Goal: Task Accomplishment & Management: Use online tool/utility

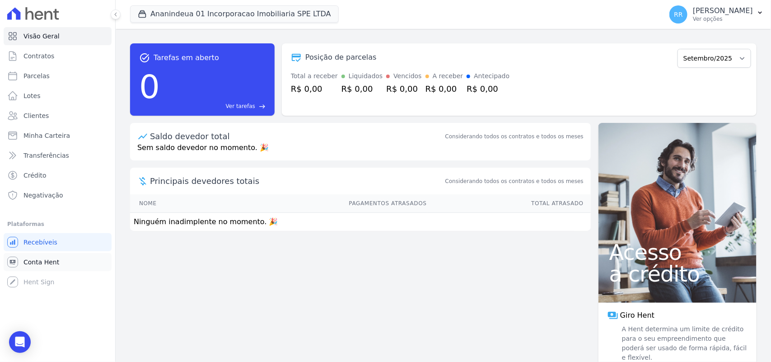
click at [60, 260] on link "Conta Hent" at bounding box center [58, 262] width 108 height 18
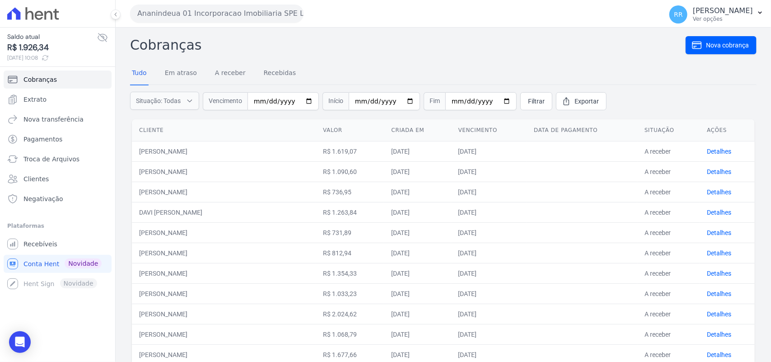
click at [509, 41] on h2 "Cobranças" at bounding box center [407, 45] width 555 height 20
click at [41, 161] on span "Troca de Arquivos" at bounding box center [51, 158] width 56 height 9
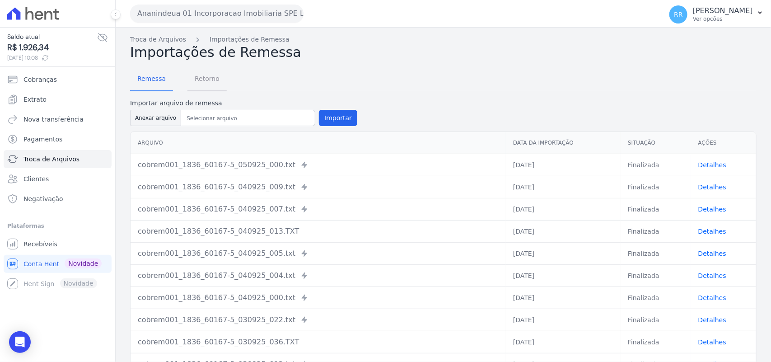
click at [199, 76] on span "Retorno" at bounding box center [207, 79] width 36 height 18
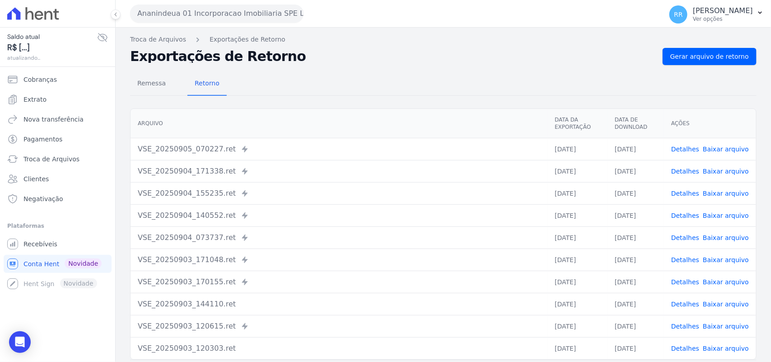
click at [178, 8] on button "Ananindeua 01 Incorporacao Imobiliaria SPE LTDA" at bounding box center [216, 14] width 173 height 18
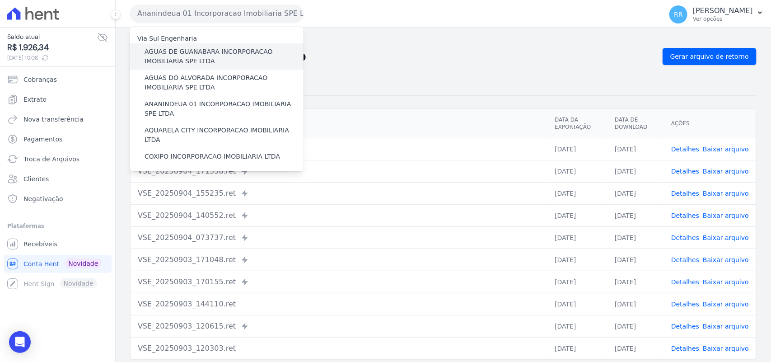
click at [175, 56] on label "AGUAS DE GUANABARA INCORPORACAO IMOBILIARIA SPE LTDA" at bounding box center [223, 56] width 159 height 19
click at [0, 0] on input "AGUAS DE GUANABARA INCORPORACAO IMOBILIARIA SPE LTDA" at bounding box center [0, 0] width 0 height 0
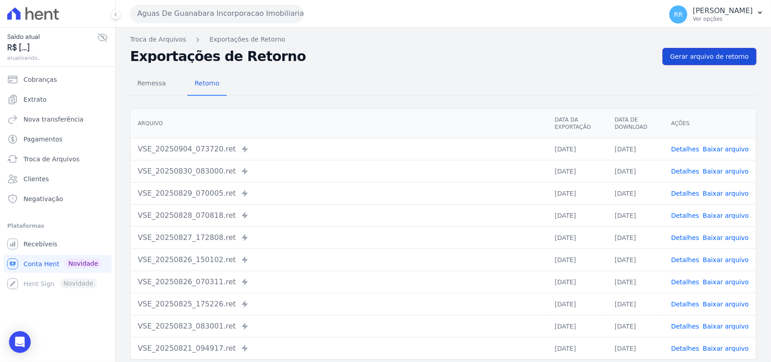
click at [670, 57] on span "Gerar arquivo de retorno" at bounding box center [709, 56] width 79 height 9
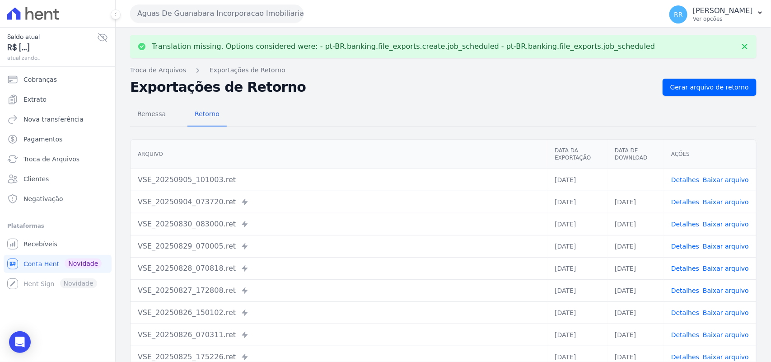
click at [714, 181] on link "Baixar arquivo" at bounding box center [725, 179] width 46 height 7
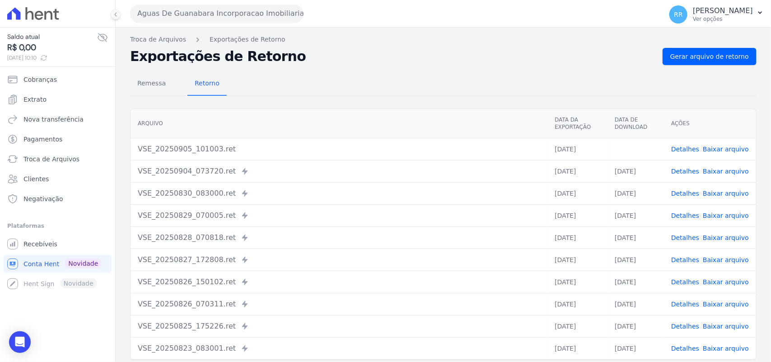
click at [383, 51] on h2 "Exportações de Retorno" at bounding box center [392, 56] width 525 height 13
click at [254, 13] on button "Aguas De Guanabara Incorporacao Imobiliaria SPE LTDA" at bounding box center [216, 14] width 173 height 18
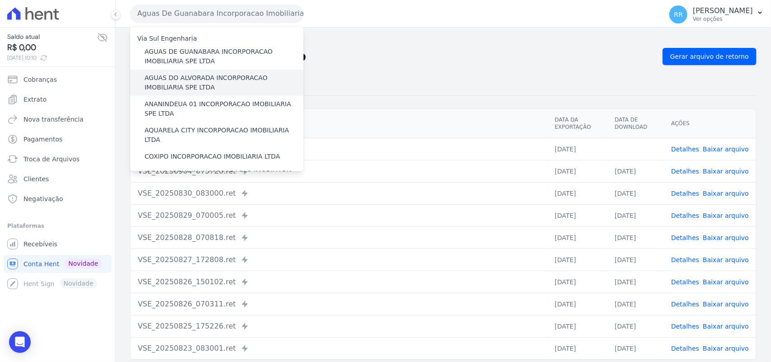
click at [188, 84] on label "AGUAS DO ALVORADA INCORPORACAO IMOBILIARIA SPE LTDA" at bounding box center [223, 82] width 159 height 19
click at [0, 0] on input "AGUAS DO ALVORADA INCORPORACAO IMOBILIARIA SPE LTDA" at bounding box center [0, 0] width 0 height 0
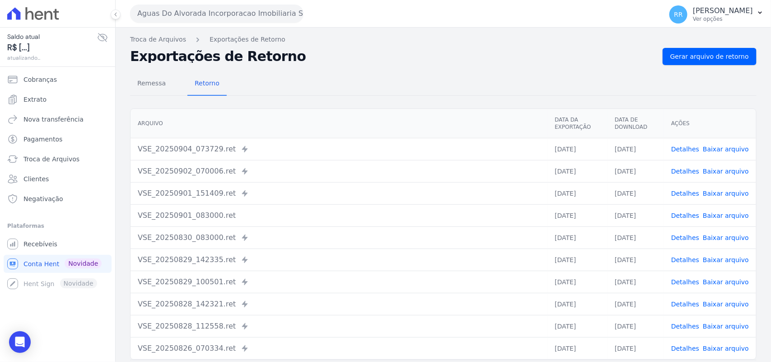
click at [687, 68] on div "Remessa Retorno Arquivo Data da Exportação Data de Download Ações VSE_20250904_…" at bounding box center [443, 228] width 626 height 326
click at [692, 61] on link "Gerar arquivo de retorno" at bounding box center [709, 56] width 94 height 17
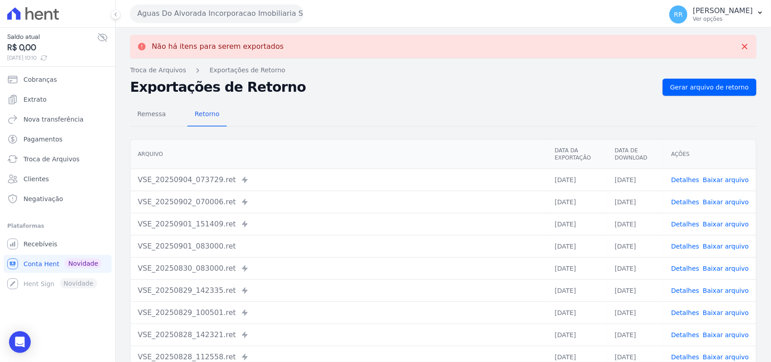
click at [153, 14] on button "Aguas Do Alvorada Incorporacao Imobiliaria SPE LTDA" at bounding box center [216, 14] width 173 height 18
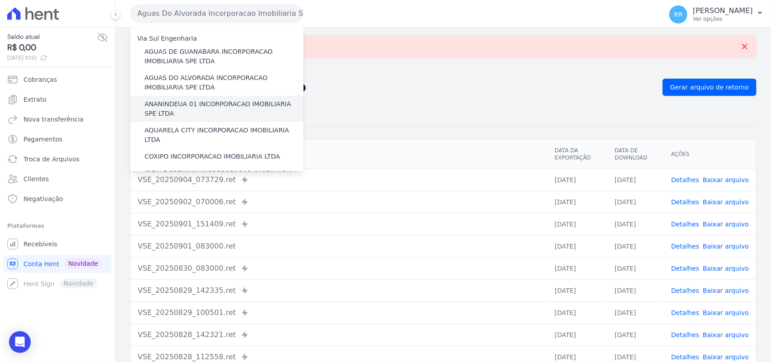
click at [188, 102] on label "ANANINDEUA 01 INCORPORACAO IMOBILIARIA SPE LTDA" at bounding box center [223, 108] width 159 height 19
click at [0, 0] on input "ANANINDEUA 01 INCORPORACAO IMOBILIARIA SPE LTDA" at bounding box center [0, 0] width 0 height 0
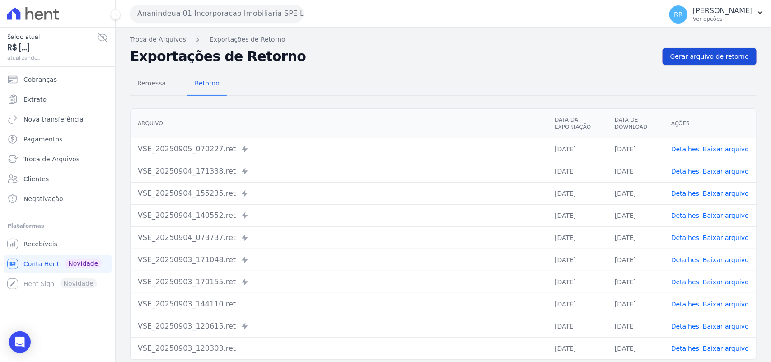
click at [725, 55] on span "Gerar arquivo de retorno" at bounding box center [709, 56] width 79 height 9
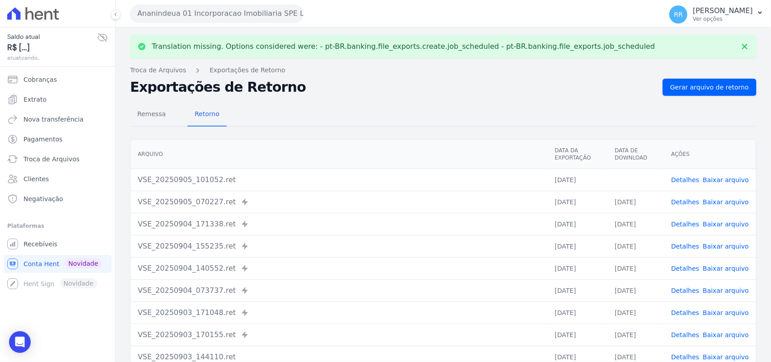
click at [729, 179] on link "Baixar arquivo" at bounding box center [725, 179] width 46 height 7
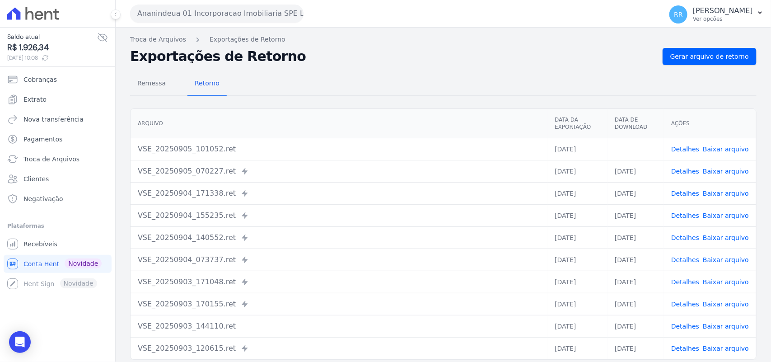
click at [434, 76] on div "Remessa Retorno" at bounding box center [443, 83] width 626 height 23
click at [234, 17] on button "Ananindeua 01 Incorporacao Imobiliaria SPE LTDA" at bounding box center [216, 14] width 173 height 18
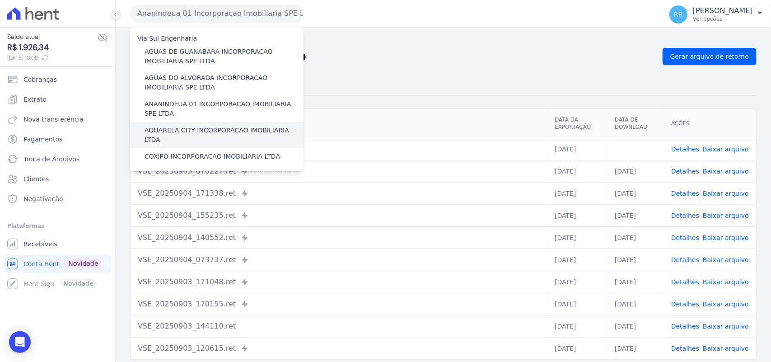
click at [183, 131] on label "AQUARELA CITY INCORPORACAO IMOBILIARIA LTDA" at bounding box center [223, 134] width 159 height 19
click at [0, 0] on input "AQUARELA CITY INCORPORACAO IMOBILIARIA LTDA" at bounding box center [0, 0] width 0 height 0
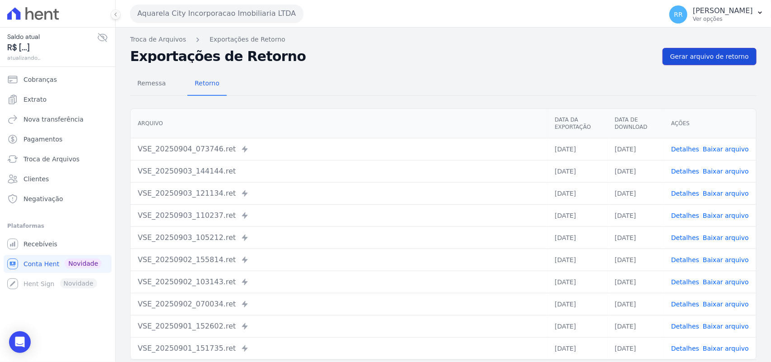
click at [688, 53] on span "Gerar arquivo de retorno" at bounding box center [709, 56] width 79 height 9
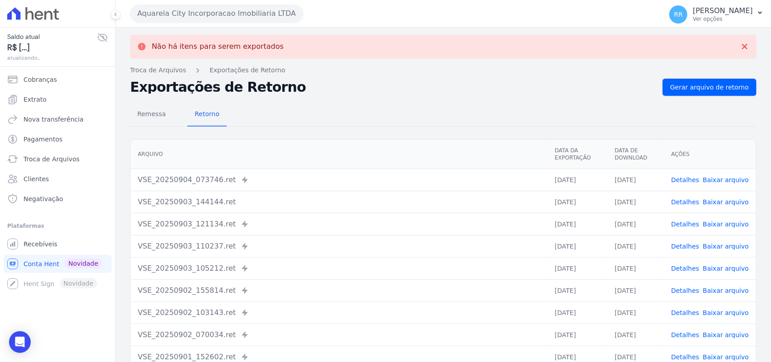
click at [239, 14] on button "Aquarela City Incorporacao Imobiliaria LTDA" at bounding box center [216, 14] width 173 height 18
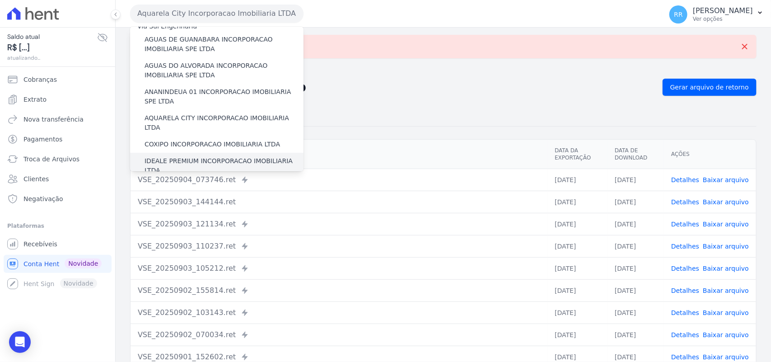
scroll to position [56, 0]
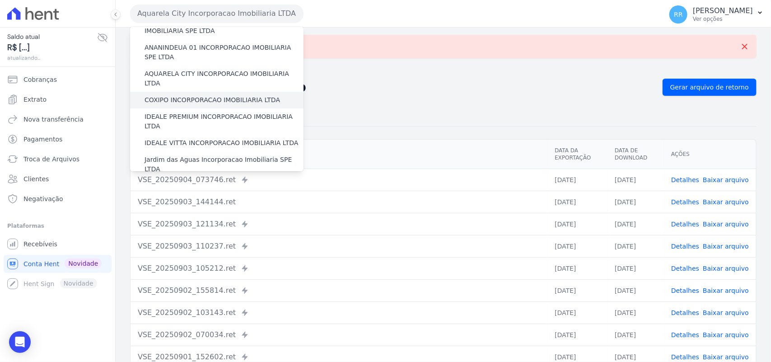
click at [197, 95] on label "COXIPO INCORPORACAO IMOBILIARIA LTDA" at bounding box center [211, 99] width 135 height 9
click at [0, 0] on input "COXIPO INCORPORACAO IMOBILIARIA LTDA" at bounding box center [0, 0] width 0 height 0
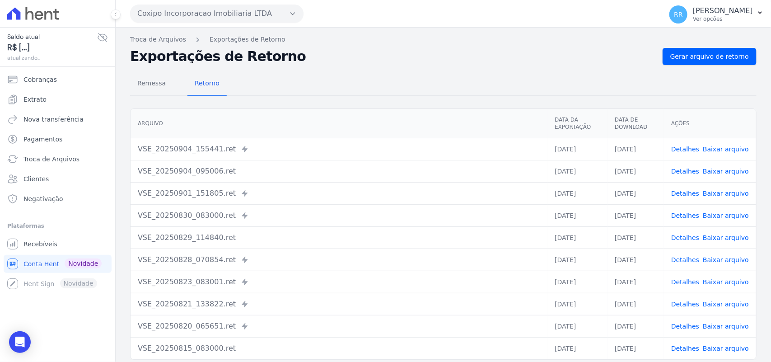
click at [695, 70] on div "Remessa Retorno Arquivo Data da Exportação Data de Download Ações VSE_20250904_…" at bounding box center [443, 228] width 626 height 326
click at [696, 57] on span "Gerar arquivo de retorno" at bounding box center [709, 56] width 79 height 9
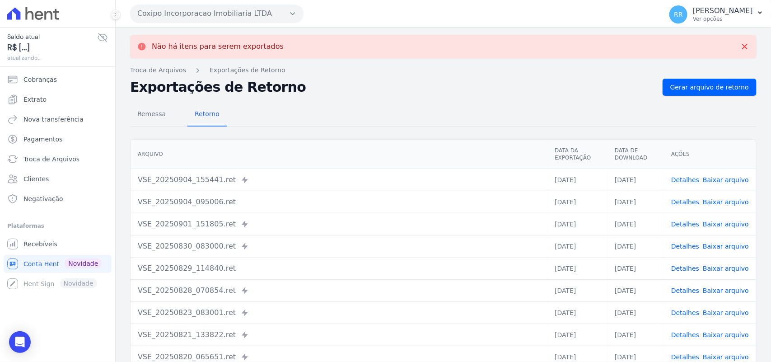
click at [193, 10] on button "Coxipo Incorporacao Imobiliaria LTDA" at bounding box center [216, 14] width 173 height 18
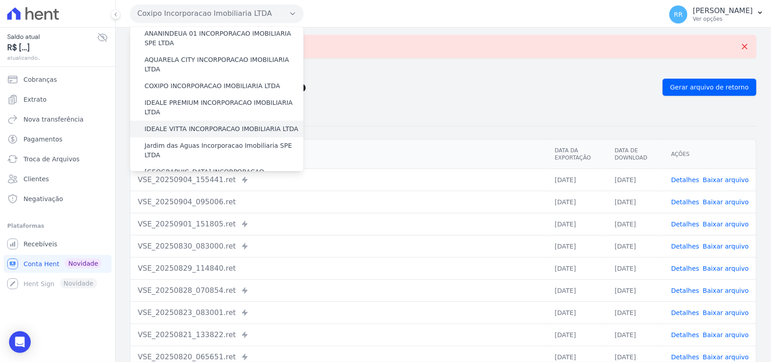
scroll to position [75, 0]
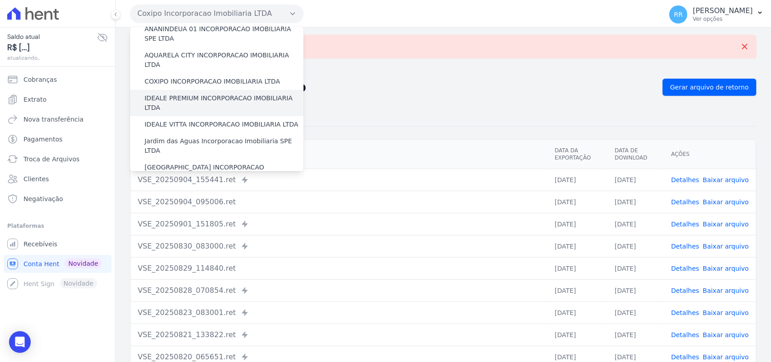
click at [198, 93] on label "IDEALE PREMIUM INCORPORACAO IMOBILIARIA LTDA" at bounding box center [223, 102] width 159 height 19
click at [0, 0] on input "IDEALE PREMIUM INCORPORACAO IMOBILIARIA LTDA" at bounding box center [0, 0] width 0 height 0
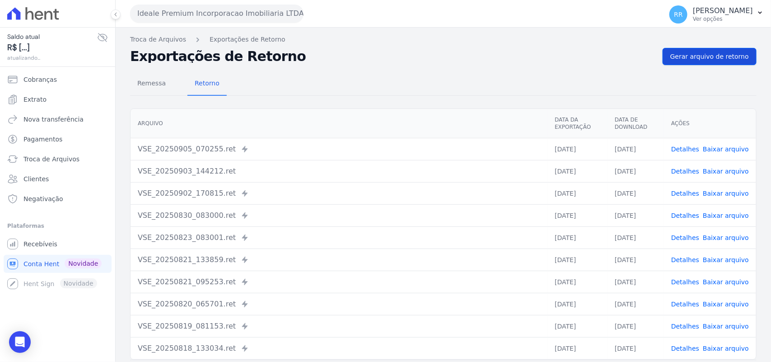
drag, startPoint x: 693, startPoint y: 71, endPoint x: 701, endPoint y: 57, distance: 16.4
click at [694, 70] on div "Remessa Retorno Arquivo Data da Exportação Data de Download Ações VSE_20250905_…" at bounding box center [443, 228] width 626 height 326
click at [701, 57] on span "Gerar arquivo de retorno" at bounding box center [709, 56] width 79 height 9
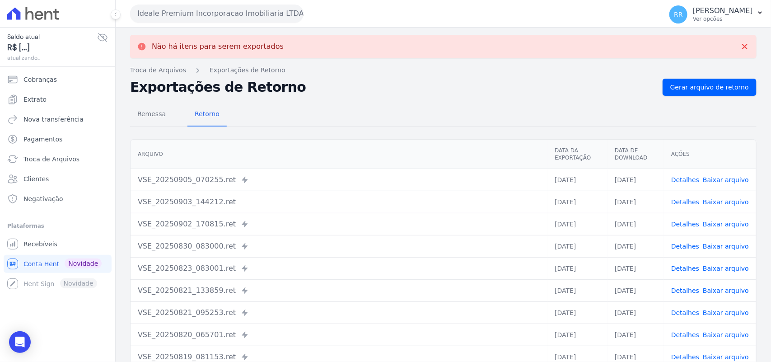
click at [193, 19] on button "Ideale Premium Incorporacao Imobiliaria LTDA" at bounding box center [216, 14] width 173 height 18
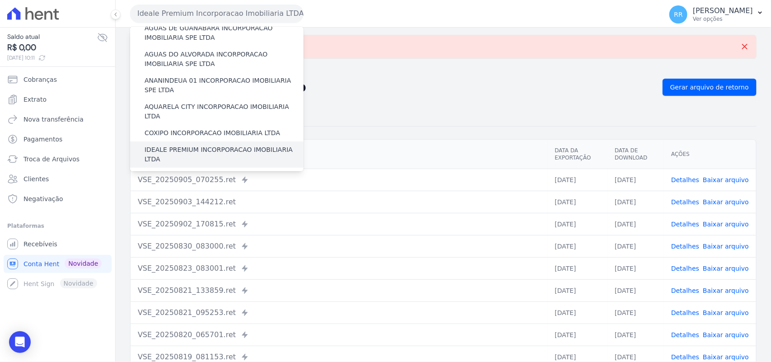
scroll to position [37, 0]
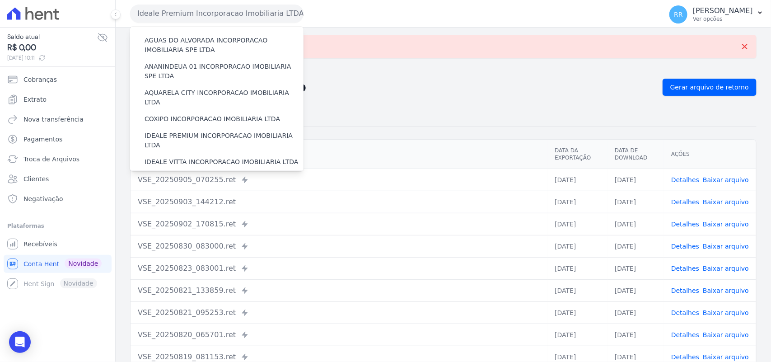
click at [182, 174] on label "Jardim das Aguas Incorporacao Imobiliaria SPE LTDA" at bounding box center [223, 183] width 159 height 19
click at [0, 0] on input "Jardim das Aguas Incorporacao Imobiliaria SPE LTDA" at bounding box center [0, 0] width 0 height 0
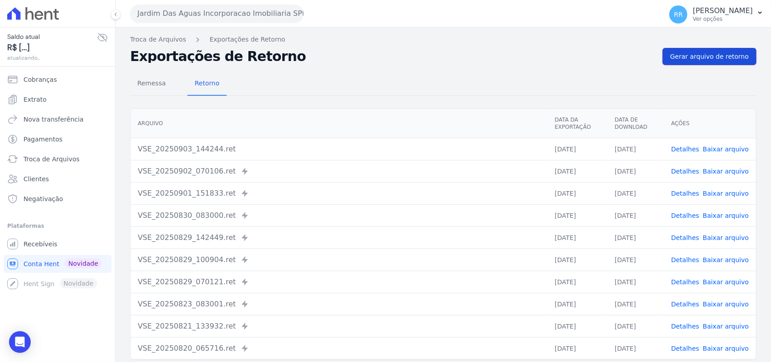
click at [696, 59] on span "Gerar arquivo de retorno" at bounding box center [709, 56] width 79 height 9
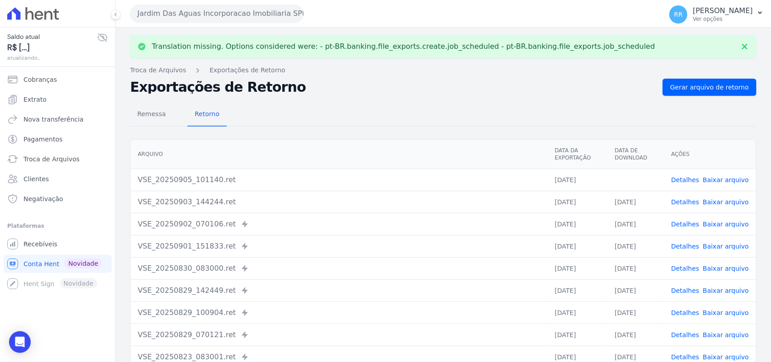
click at [724, 177] on link "Baixar arquivo" at bounding box center [725, 179] width 46 height 7
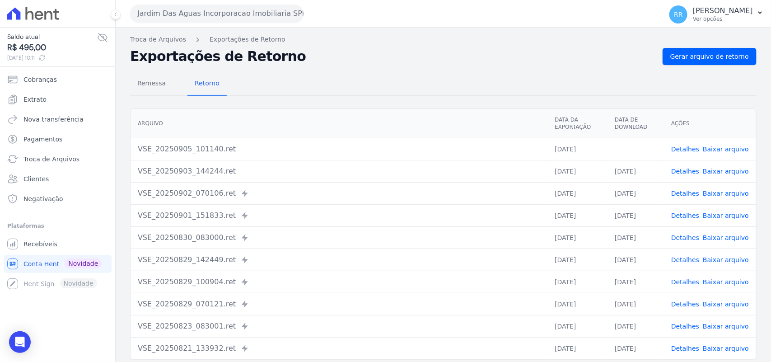
drag, startPoint x: 406, startPoint y: 59, endPoint x: 317, endPoint y: 55, distance: 89.0
click at [406, 59] on h2 "Exportações de Retorno" at bounding box center [392, 56] width 525 height 13
click at [206, 17] on button "Jardim Das Aguas Incorporacao Imobiliaria SPE LTDA" at bounding box center [216, 14] width 173 height 18
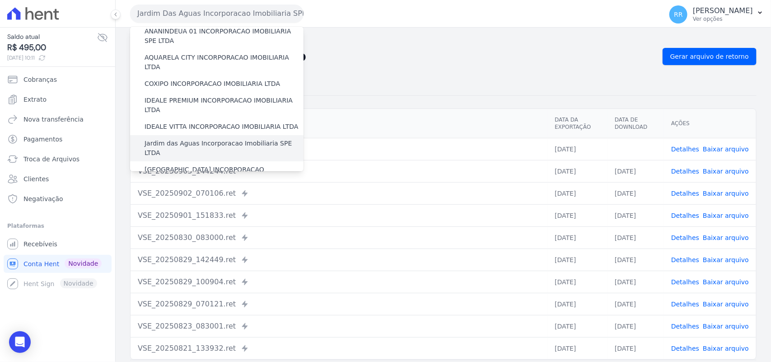
scroll to position [94, 0]
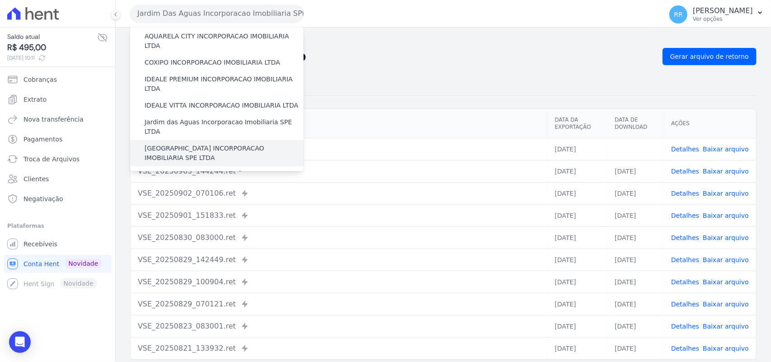
click at [194, 144] on label "[GEOGRAPHIC_DATA] INCORPORACAO IMOBILIARIA SPE LTDA" at bounding box center [223, 153] width 159 height 19
click at [0, 0] on input "[GEOGRAPHIC_DATA] INCORPORACAO IMOBILIARIA SPE LTDA" at bounding box center [0, 0] width 0 height 0
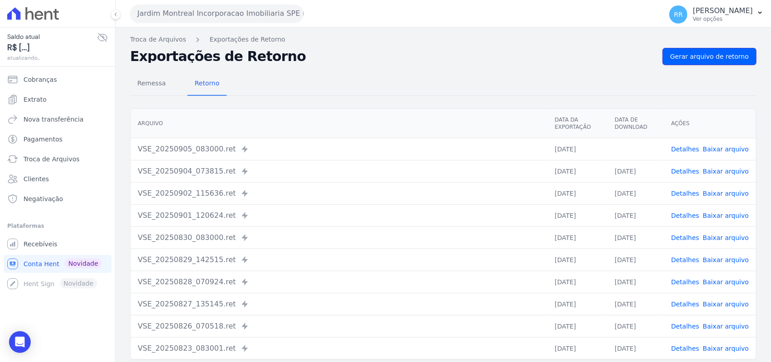
click at [696, 58] on span "Gerar arquivo de retorno" at bounding box center [709, 56] width 79 height 9
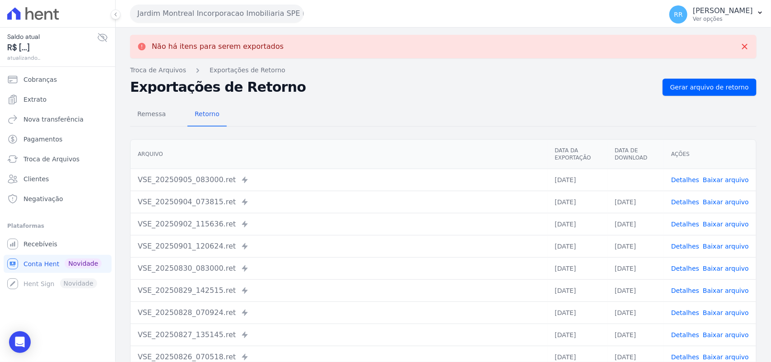
click at [202, 6] on button "Jardim Montreal Incorporacao Imobiliaria SPE LTDA" at bounding box center [216, 14] width 173 height 18
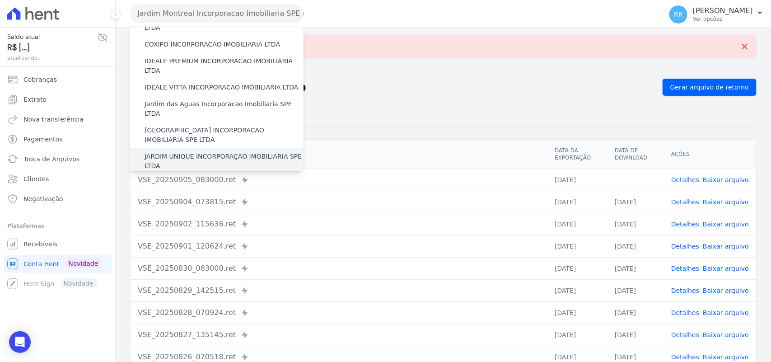
scroll to position [113, 0]
click at [200, 151] on label "JARDIM UNIQUE INCORPORAÇÃO IMOBILIARIA SPE LTDA" at bounding box center [223, 160] width 159 height 19
click at [0, 0] on input "JARDIM UNIQUE INCORPORAÇÃO IMOBILIARIA SPE LTDA" at bounding box center [0, 0] width 0 height 0
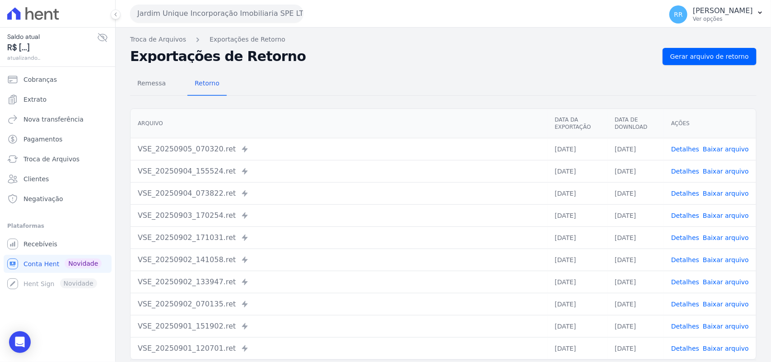
click at [197, 23] on div "Jardim Unique Incorporação Imobiliaria SPE LTDA Via Sul Engenharia AGUAS DE GUA…" at bounding box center [394, 14] width 528 height 28
click at [202, 14] on button "Jardim Unique Incorporação Imobiliaria SPE LTDA" at bounding box center [216, 14] width 173 height 18
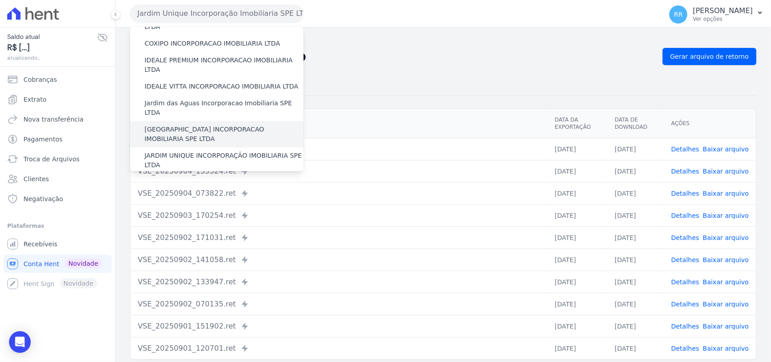
click at [195, 125] on label "[GEOGRAPHIC_DATA] INCORPORACAO IMOBILIARIA SPE LTDA" at bounding box center [223, 134] width 159 height 19
click at [0, 0] on input "[GEOGRAPHIC_DATA] INCORPORACAO IMOBILIARIA SPE LTDA" at bounding box center [0, 0] width 0 height 0
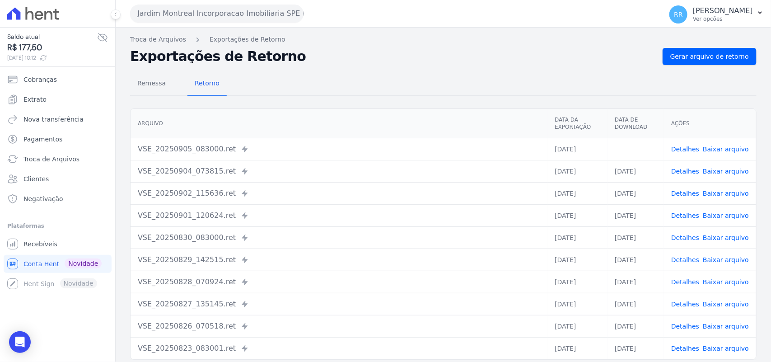
click at [724, 153] on span "Baixar arquivo" at bounding box center [725, 148] width 46 height 9
click at [724, 150] on link "Baixar arquivo" at bounding box center [725, 148] width 46 height 7
click at [215, 8] on button "Jardim Montreal Incorporacao Imobiliaria SPE LTDA" at bounding box center [216, 14] width 173 height 18
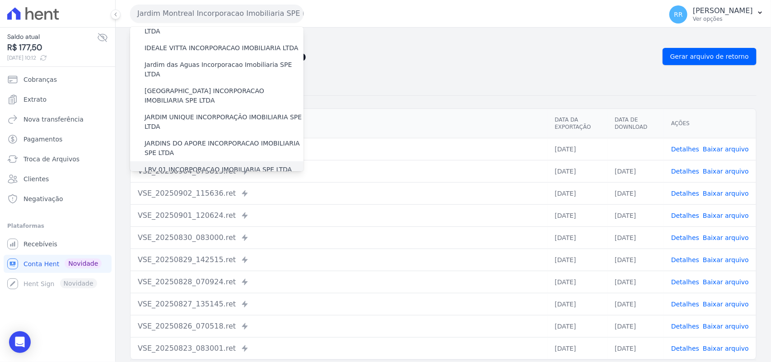
scroll to position [169, 0]
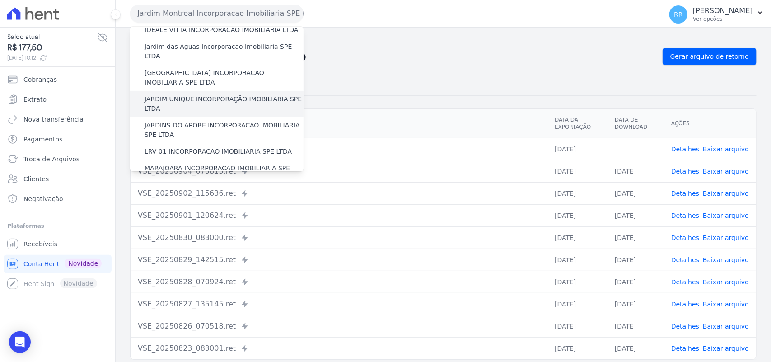
click at [208, 94] on label "JARDIM UNIQUE INCORPORAÇÃO IMOBILIARIA SPE LTDA" at bounding box center [223, 103] width 159 height 19
click at [0, 0] on input "JARDIM UNIQUE INCORPORAÇÃO IMOBILIARIA SPE LTDA" at bounding box center [0, 0] width 0 height 0
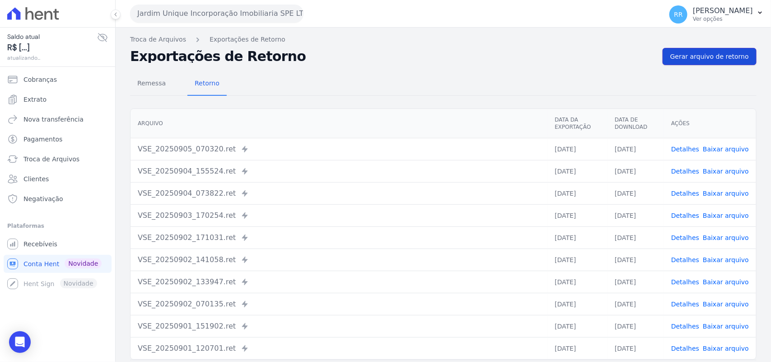
click at [698, 51] on link "Gerar arquivo de retorno" at bounding box center [709, 56] width 94 height 17
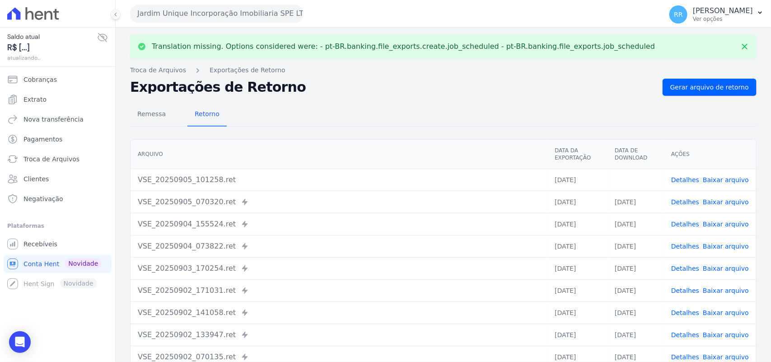
click at [721, 179] on link "Baixar arquivo" at bounding box center [725, 179] width 46 height 7
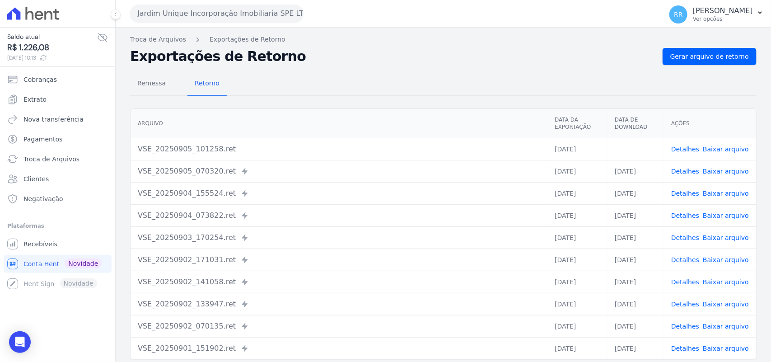
click at [368, 56] on h2 "Exportações de Retorno" at bounding box center [392, 56] width 525 height 13
click at [224, 8] on button "Jardim Unique Incorporação Imobiliaria SPE LTDA" at bounding box center [216, 14] width 173 height 18
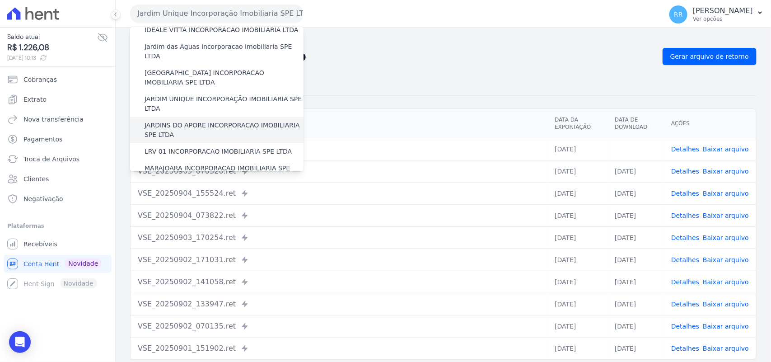
click at [161, 117] on div "JARDINS DO APORE INCORPORACAO IMOBILIARIA SPE LTDA" at bounding box center [216, 130] width 173 height 26
click at [158, 121] on label "JARDINS DO APORE INCORPORACAO IMOBILIARIA SPE LTDA" at bounding box center [223, 130] width 159 height 19
click at [0, 0] on input "JARDINS DO APORE INCORPORACAO IMOBILIARIA SPE LTDA" at bounding box center [0, 0] width 0 height 0
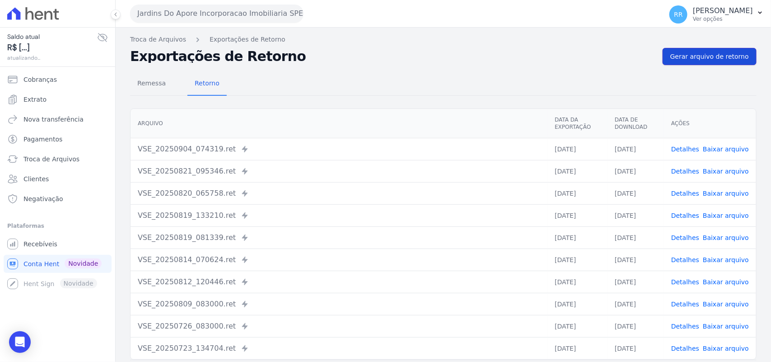
click at [692, 53] on span "Gerar arquivo de retorno" at bounding box center [709, 56] width 79 height 9
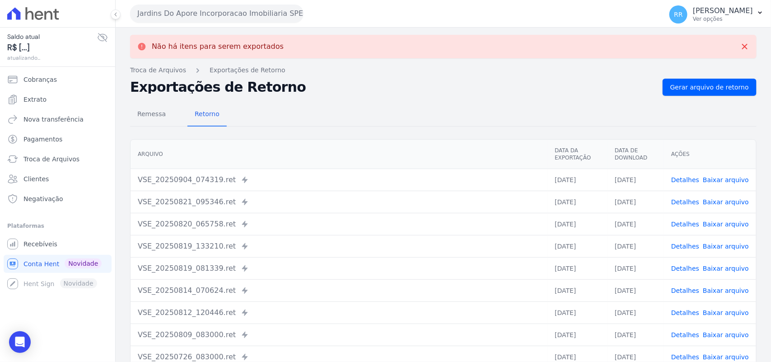
click at [208, 2] on div "Jardins Do Apore Incorporacao Imobiliaria SPE LTDA Via Sul Engenharia AGUAS DE …" at bounding box center [394, 14] width 528 height 28
click at [203, 9] on button "Jardins Do Apore Incorporacao Imobiliaria SPE LTDA" at bounding box center [216, 14] width 173 height 18
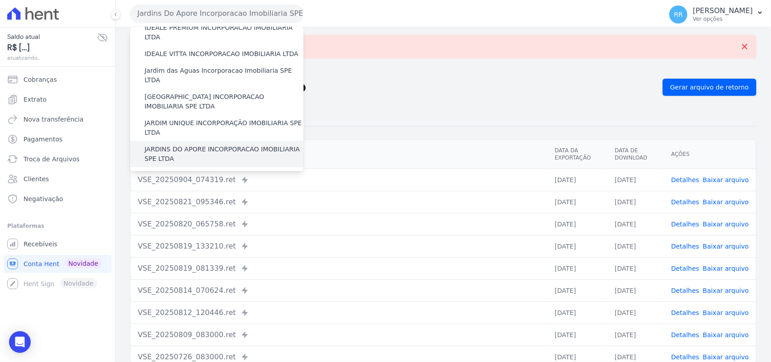
scroll to position [150, 0]
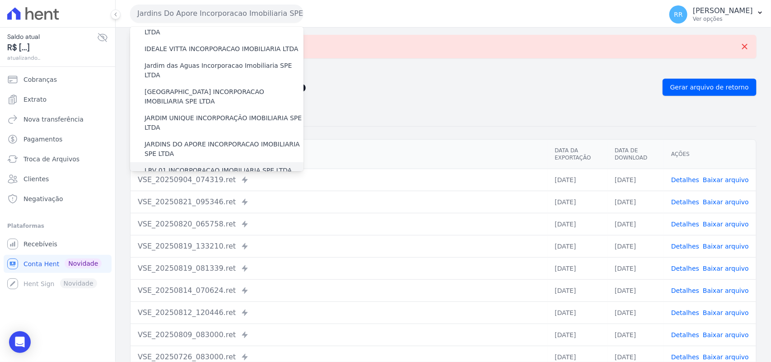
click at [194, 166] on label "LRV 01 INCORPORACAO IMOBILIARIA SPE LTDA" at bounding box center [217, 170] width 147 height 9
click at [0, 0] on input "LRV 01 INCORPORACAO IMOBILIARIA SPE LTDA" at bounding box center [0, 0] width 0 height 0
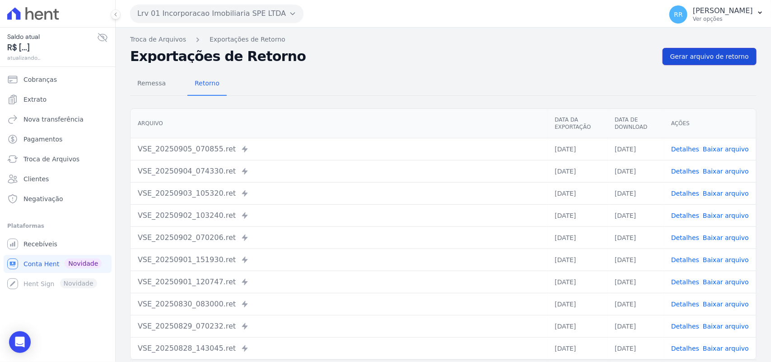
click at [716, 62] on link "Gerar arquivo de retorno" at bounding box center [709, 56] width 94 height 17
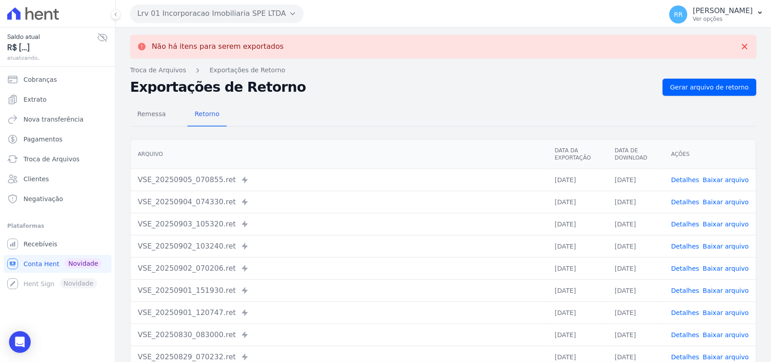
click at [181, 7] on button "Lrv 01 Incorporacao Imobiliaria SPE LTDA" at bounding box center [216, 14] width 173 height 18
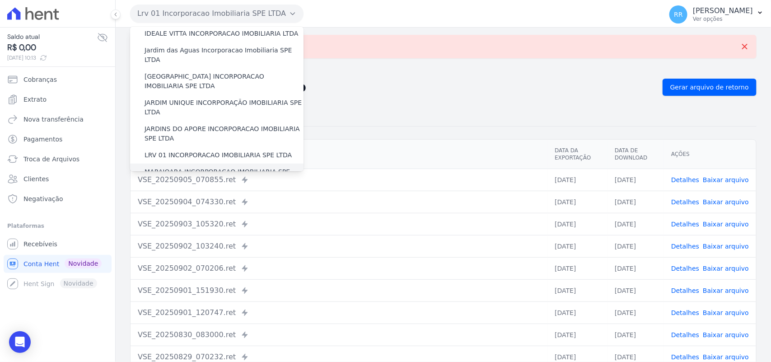
scroll to position [188, 0]
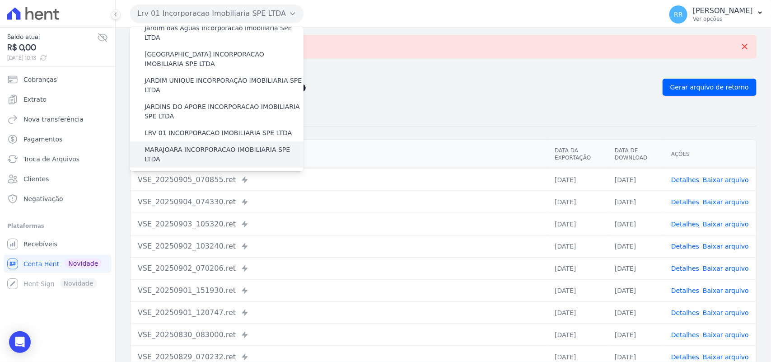
click at [201, 145] on label "MARAJOARA INCORPORACAO IMOBILIARIA SPE LTDA" at bounding box center [223, 154] width 159 height 19
click at [0, 0] on input "MARAJOARA INCORPORACAO IMOBILIARIA SPE LTDA" at bounding box center [0, 0] width 0 height 0
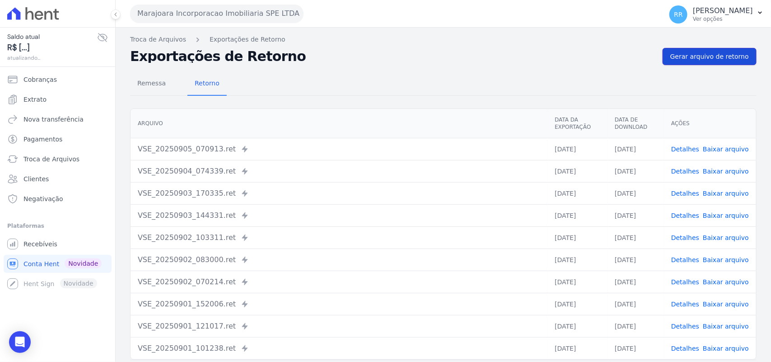
click at [712, 56] on span "Gerar arquivo de retorno" at bounding box center [709, 56] width 79 height 9
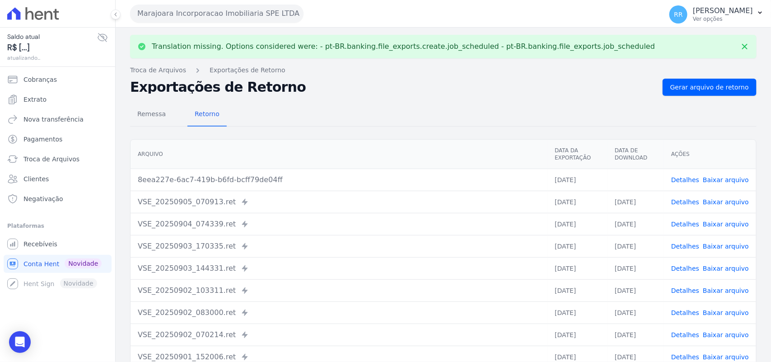
click at [720, 178] on link "Baixar arquivo" at bounding box center [725, 179] width 46 height 7
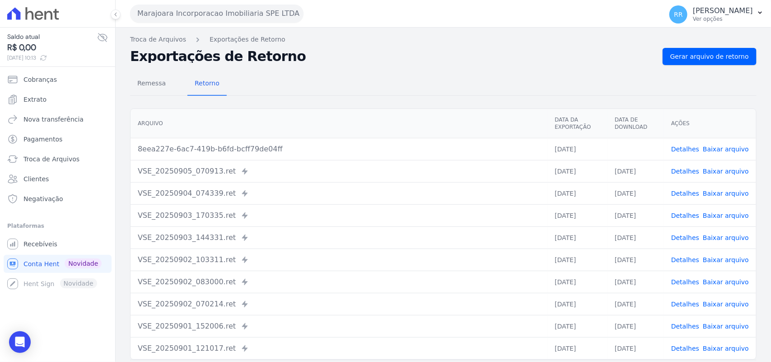
click at [343, 82] on div "Remessa Retorno" at bounding box center [443, 83] width 626 height 23
click at [211, 11] on button "Marajoara Incorporacao Imobiliaria SPE LTDA" at bounding box center [216, 14] width 173 height 18
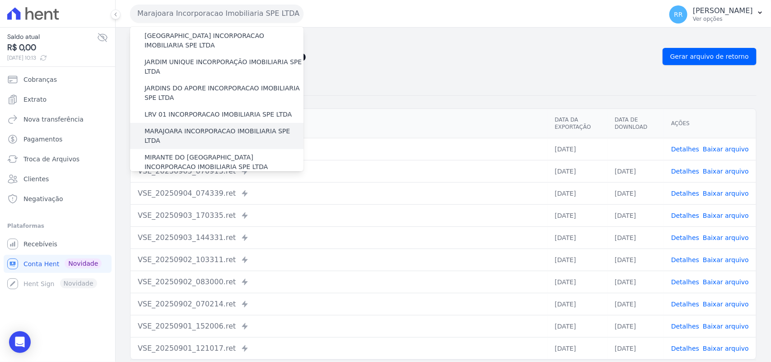
scroll to position [207, 0]
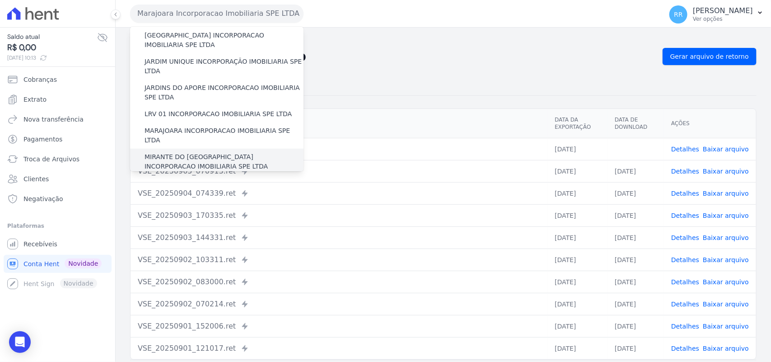
click at [194, 152] on label "MIRANTE DO [GEOGRAPHIC_DATA] INCORPORACAO IMOBILIARIA SPE LTDA" at bounding box center [223, 161] width 159 height 19
click at [0, 0] on input "MIRANTE DO [GEOGRAPHIC_DATA] INCORPORACAO IMOBILIARIA SPE LTDA" at bounding box center [0, 0] width 0 height 0
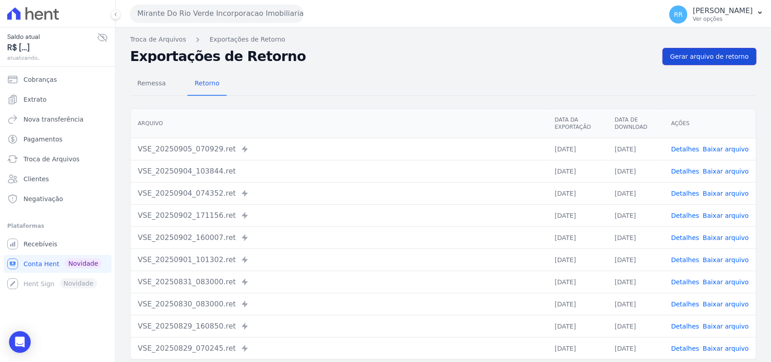
click at [693, 48] on link "Gerar arquivo de retorno" at bounding box center [709, 56] width 94 height 17
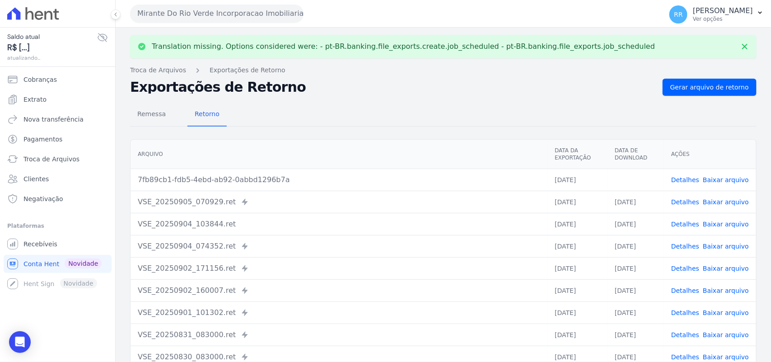
click at [728, 179] on link "Baixar arquivo" at bounding box center [725, 179] width 46 height 7
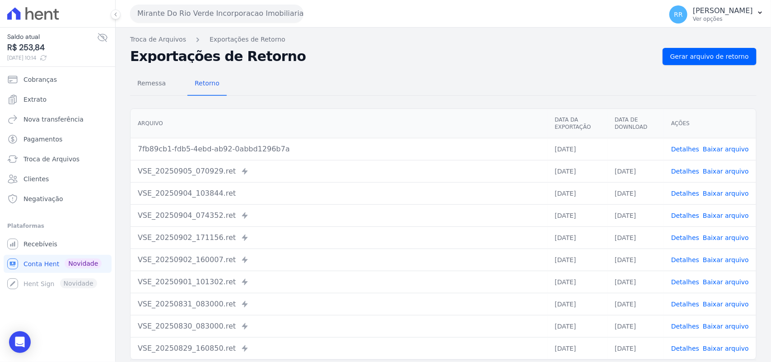
click at [371, 91] on div "Remessa Retorno" at bounding box center [443, 83] width 626 height 23
click at [222, 13] on button "Mirante Do Rio Verde Incorporacao Imobiliaria SPE LTDA" at bounding box center [216, 14] width 173 height 18
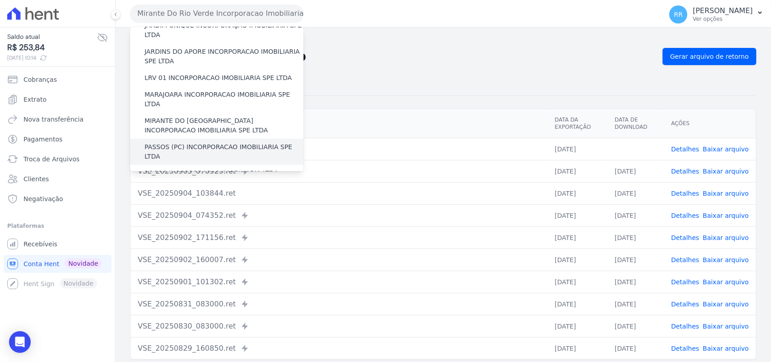
scroll to position [244, 0]
click at [176, 141] on label "PASSOS (PC) INCORPORACAO IMOBILIARIA SPE LTDA" at bounding box center [223, 150] width 159 height 19
click at [0, 0] on input "PASSOS (PC) INCORPORACAO IMOBILIARIA SPE LTDA" at bounding box center [0, 0] width 0 height 0
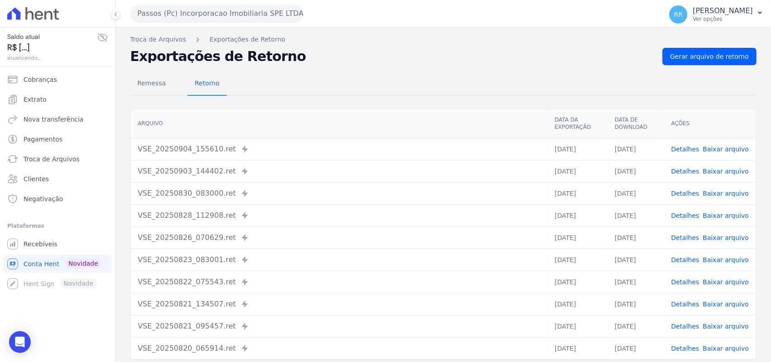
click at [693, 56] on span "Gerar arquivo de retorno" at bounding box center [709, 56] width 79 height 9
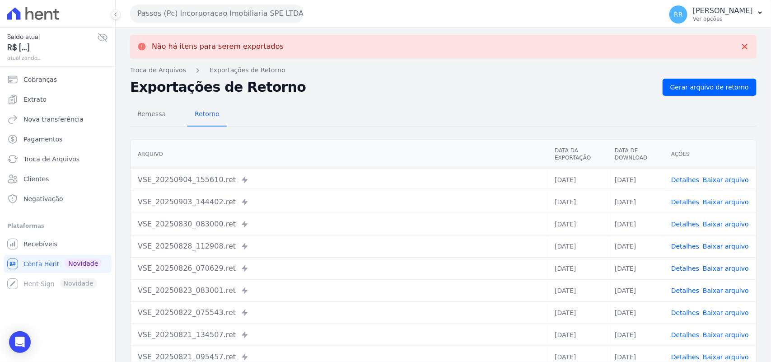
click at [213, 17] on button "Passos (Pc) Incorporacao Imobiliaria SPE LTDA" at bounding box center [216, 14] width 173 height 18
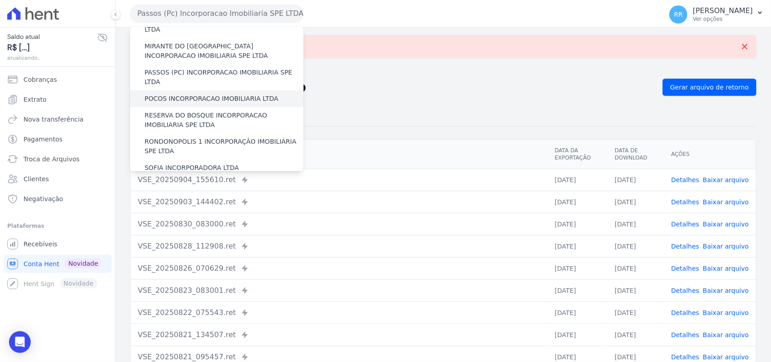
scroll to position [320, 0]
click at [185, 92] on label "POCOS INCORPORACAO IMOBILIARIA LTDA" at bounding box center [211, 96] width 134 height 9
click at [0, 0] on input "POCOS INCORPORACAO IMOBILIARIA LTDA" at bounding box center [0, 0] width 0 height 0
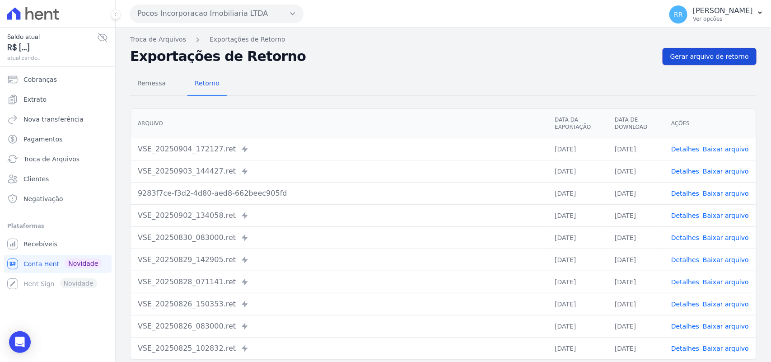
click at [693, 51] on link "Gerar arquivo de retorno" at bounding box center [709, 56] width 94 height 17
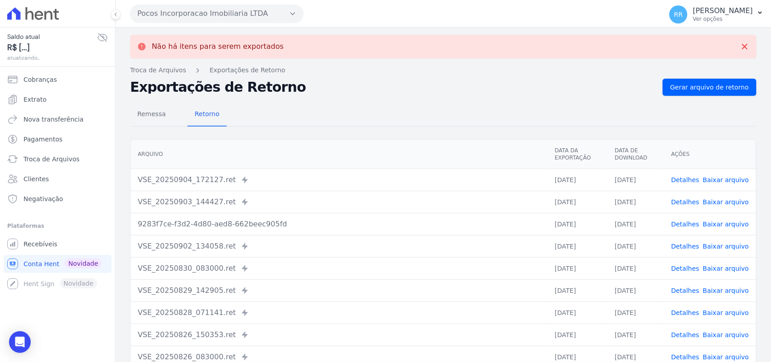
click at [201, 10] on button "Pocos Incorporacao Imobiliaria LTDA" at bounding box center [216, 14] width 173 height 18
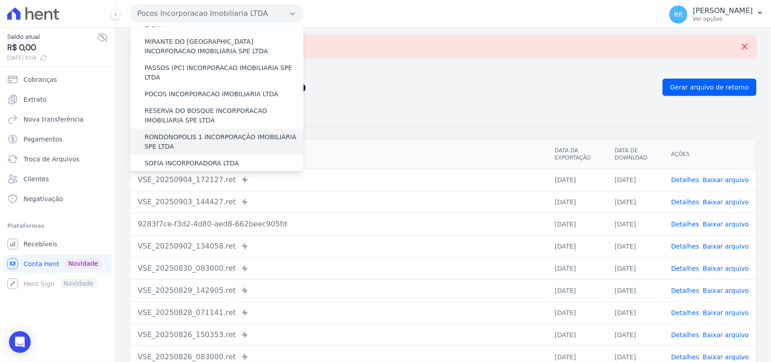
scroll to position [339, 0]
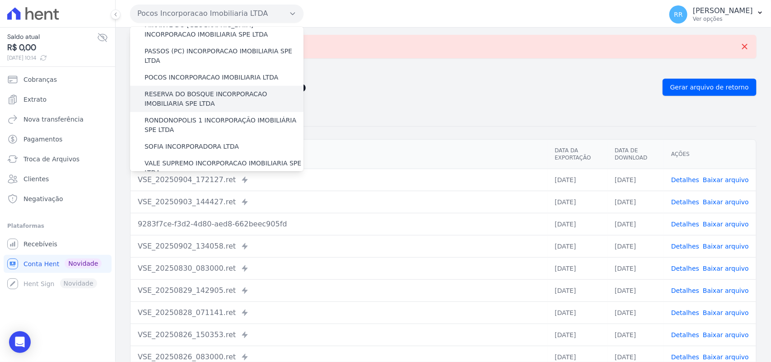
click at [190, 89] on label "RESERVA DO BOSQUE INCORPORACAO IMOBILIARIA SPE LTDA" at bounding box center [223, 98] width 159 height 19
click at [0, 0] on input "RESERVA DO BOSQUE INCORPORACAO IMOBILIARIA SPE LTDA" at bounding box center [0, 0] width 0 height 0
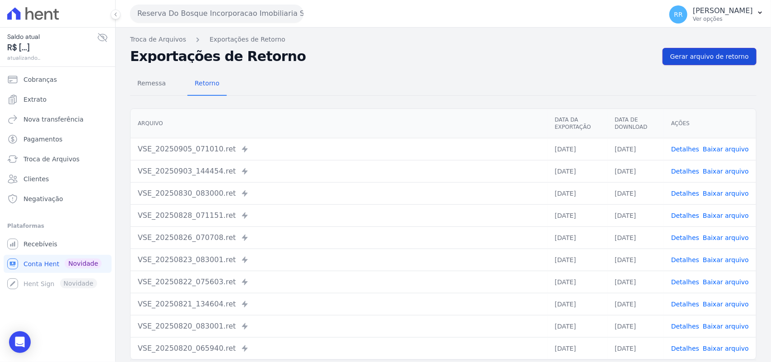
click at [711, 55] on span "Gerar arquivo de retorno" at bounding box center [709, 56] width 79 height 9
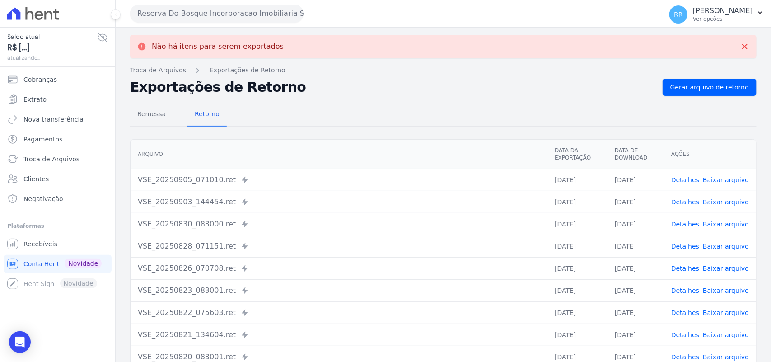
click at [192, 12] on button "Reserva Do Bosque Incorporacao Imobiliaria SPE LTDA" at bounding box center [216, 14] width 173 height 18
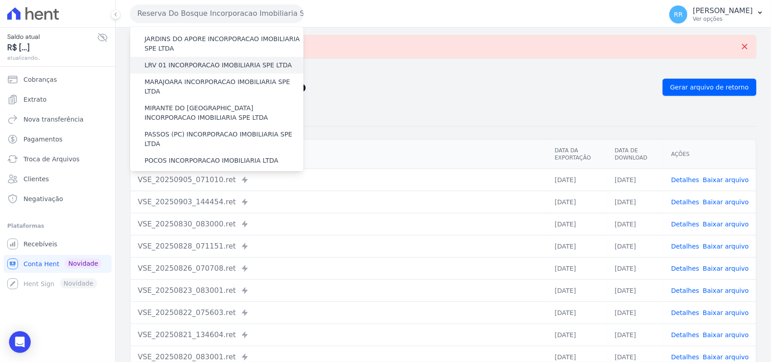
scroll to position [357, 0]
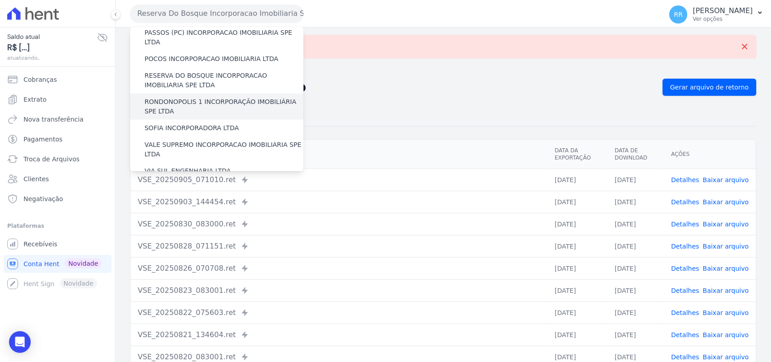
click at [200, 97] on label "RONDONOPOLIS 1 INCORPORAÇÃO IMOBILIÁRIA SPE LTDA" at bounding box center [223, 106] width 159 height 19
click at [0, 0] on input "RONDONOPOLIS 1 INCORPORAÇÃO IMOBILIÁRIA SPE LTDA" at bounding box center [0, 0] width 0 height 0
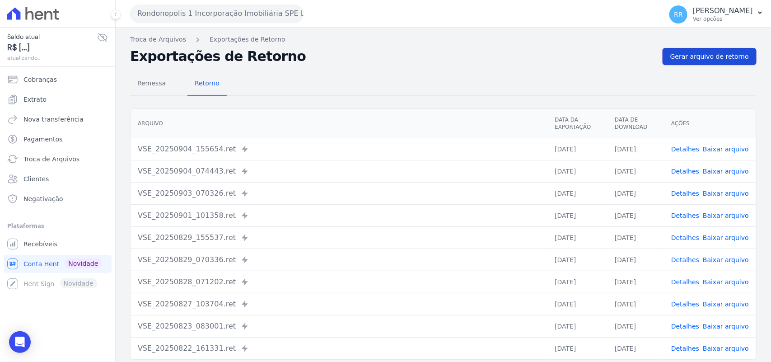
click at [703, 64] on link "Gerar arquivo de retorno" at bounding box center [709, 56] width 94 height 17
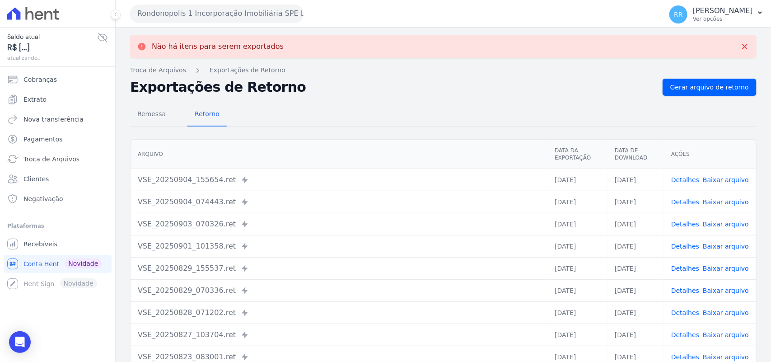
click at [202, 13] on button "Rondonopolis 1 Incorporação Imobiliária SPE LTDA" at bounding box center [216, 14] width 173 height 18
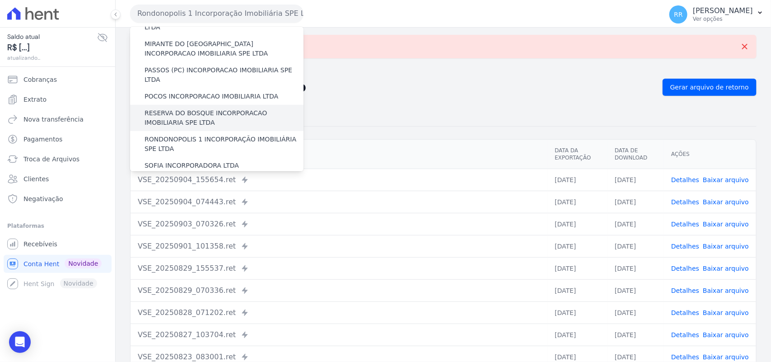
scroll to position [339, 0]
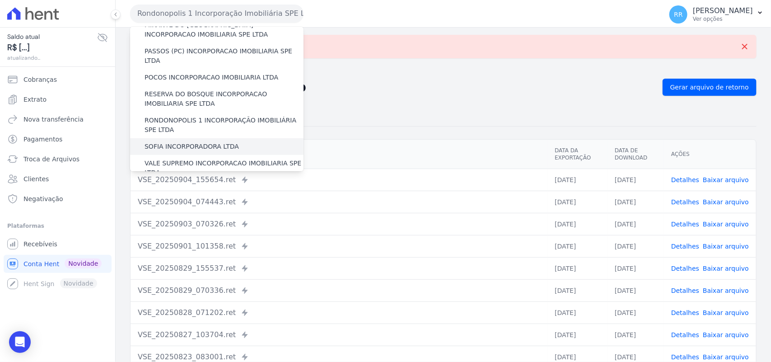
click at [187, 142] on label "SOFIA INCORPORADORA LTDA" at bounding box center [191, 146] width 94 height 9
click at [0, 0] on input "SOFIA INCORPORADORA LTDA" at bounding box center [0, 0] width 0 height 0
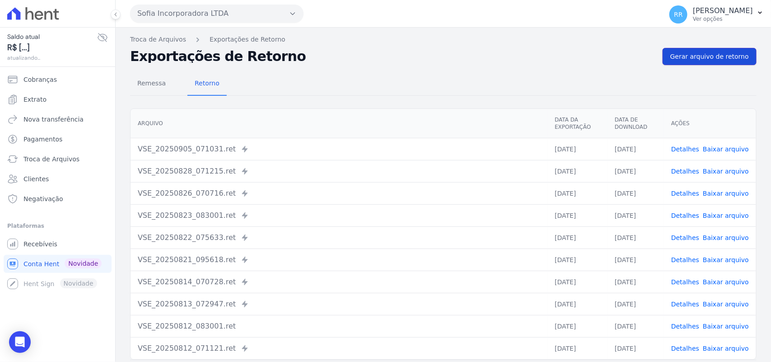
click at [694, 53] on span "Gerar arquivo de retorno" at bounding box center [709, 56] width 79 height 9
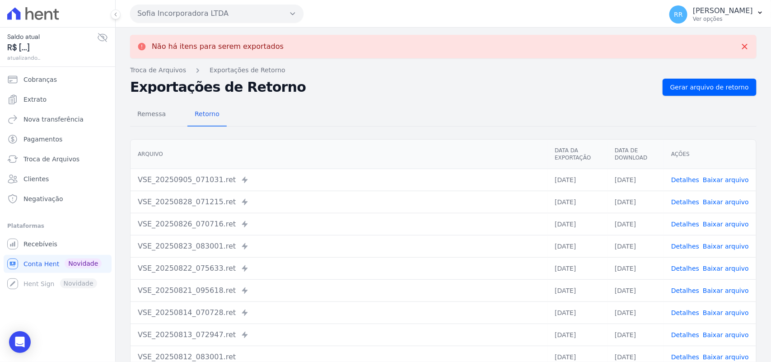
click at [206, 10] on button "Sofia Incorporadora LTDA" at bounding box center [216, 14] width 173 height 18
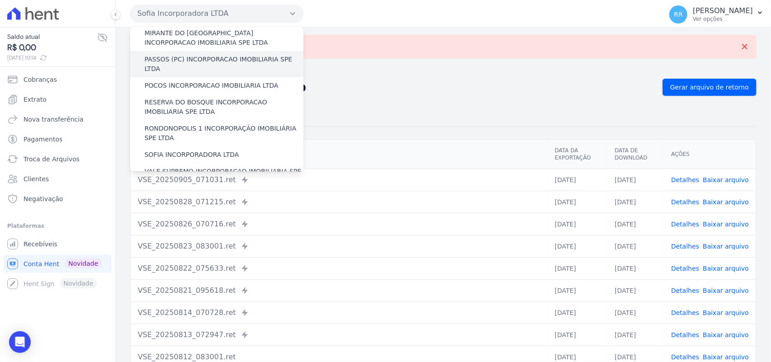
scroll to position [376, 0]
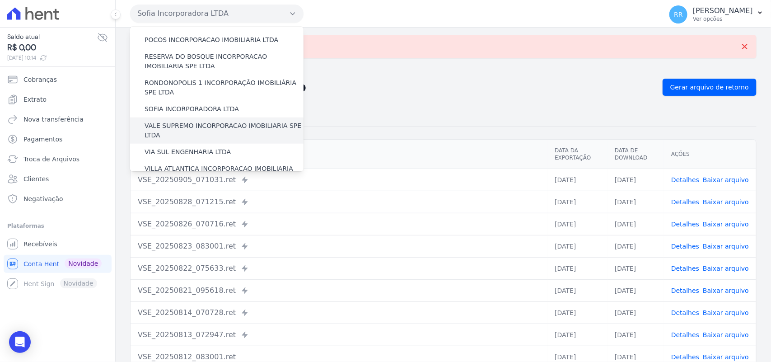
click at [186, 117] on div "VALE SUPREMO INCORPORACAO IMOBILIARIA SPE LTDA" at bounding box center [216, 130] width 173 height 26
click at [186, 121] on label "VALE SUPREMO INCORPORACAO IMOBILIARIA SPE LTDA" at bounding box center [223, 130] width 159 height 19
click at [0, 0] on input "VALE SUPREMO INCORPORACAO IMOBILIARIA SPE LTDA" at bounding box center [0, 0] width 0 height 0
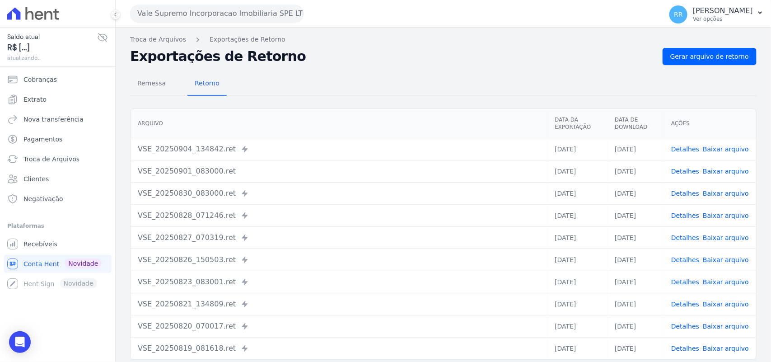
click at [715, 65] on div "Remessa Retorno [GEOGRAPHIC_DATA] Data da Exportação Data de Download Ações VSE…" at bounding box center [443, 228] width 626 height 326
click at [715, 62] on link "Gerar arquivo de retorno" at bounding box center [709, 56] width 94 height 17
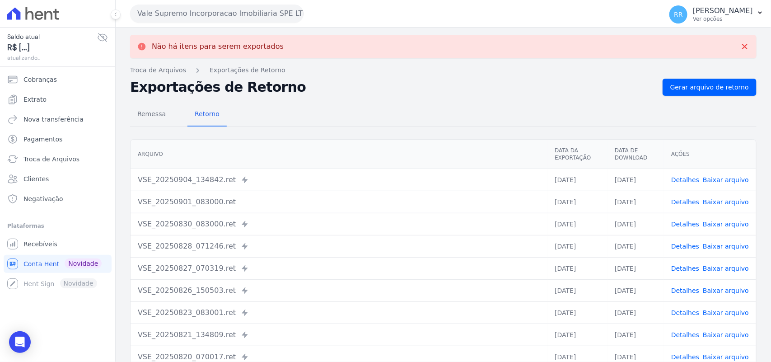
click at [208, 15] on button "Vale Supremo Incorporacao Imobiliaria SPE LTDA" at bounding box center [216, 14] width 173 height 18
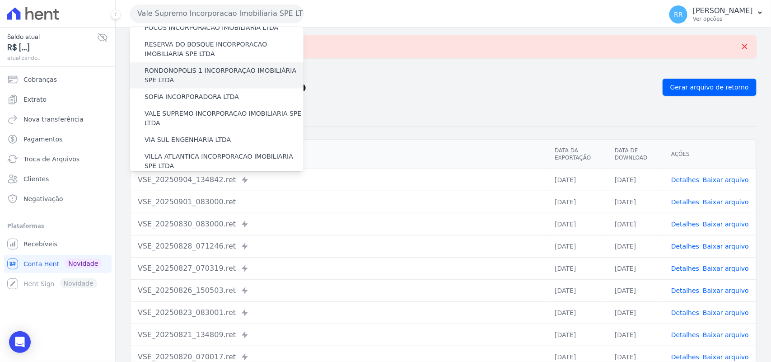
scroll to position [395, 0]
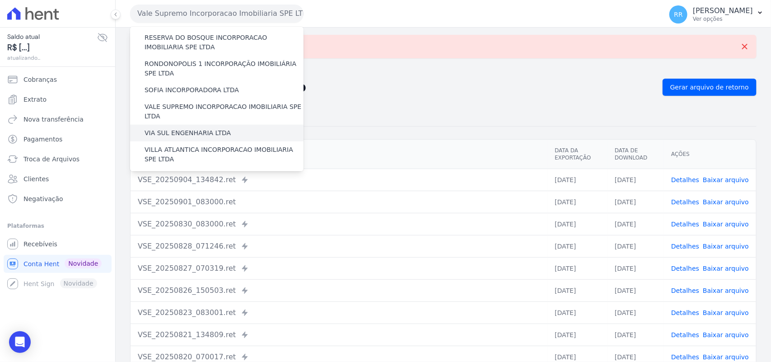
click at [199, 128] on label "VIA SUL ENGENHARIA LTDA" at bounding box center [187, 132] width 86 height 9
click at [0, 0] on input "VIA SUL ENGENHARIA LTDA" at bounding box center [0, 0] width 0 height 0
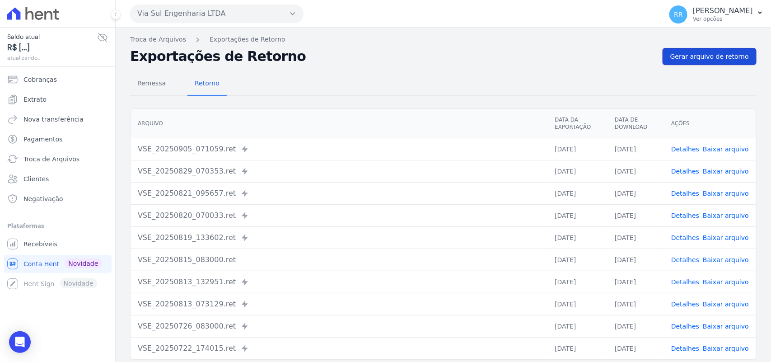
click at [687, 60] on span "Gerar arquivo de retorno" at bounding box center [709, 56] width 79 height 9
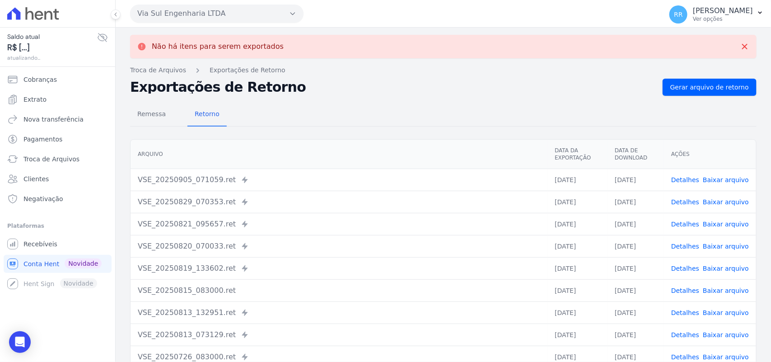
click at [215, 8] on button "Via Sul Engenharia LTDA" at bounding box center [216, 14] width 173 height 18
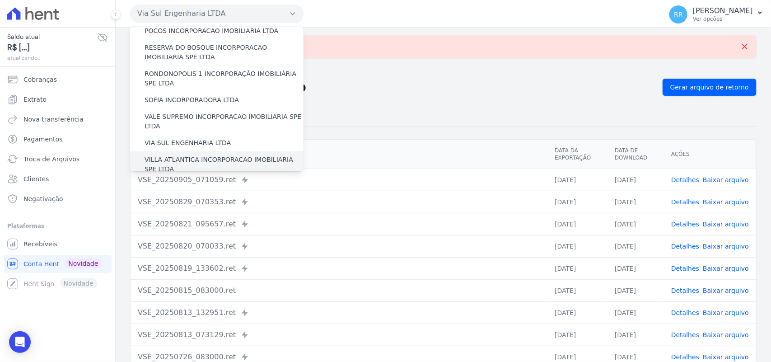
scroll to position [412, 0]
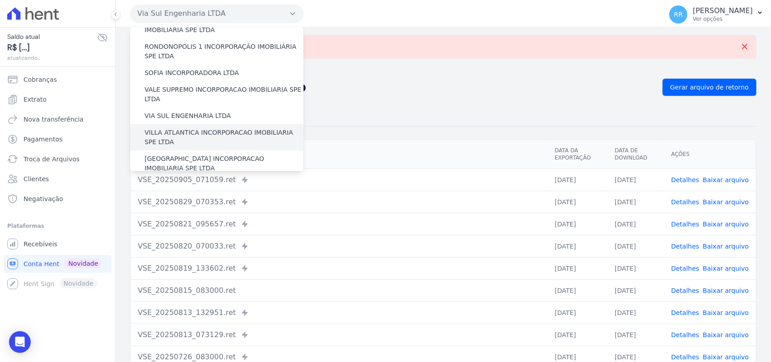
click at [198, 128] on label "VILLA ATLANTICA INCORPORACAO IMOBILIARIA SPE LTDA" at bounding box center [223, 137] width 159 height 19
click at [0, 0] on input "VILLA ATLANTICA INCORPORACAO IMOBILIARIA SPE LTDA" at bounding box center [0, 0] width 0 height 0
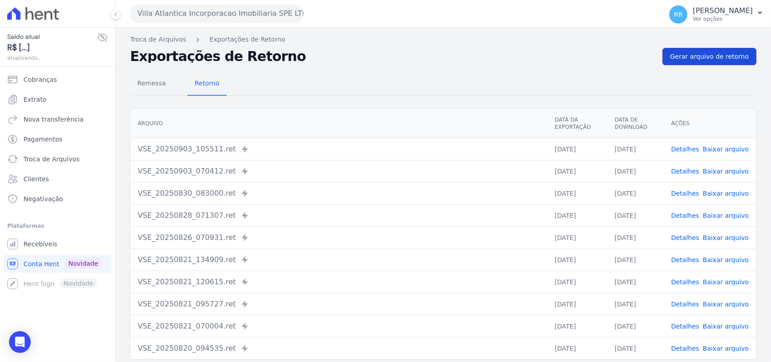
click at [696, 60] on span "Gerar arquivo de retorno" at bounding box center [709, 56] width 79 height 9
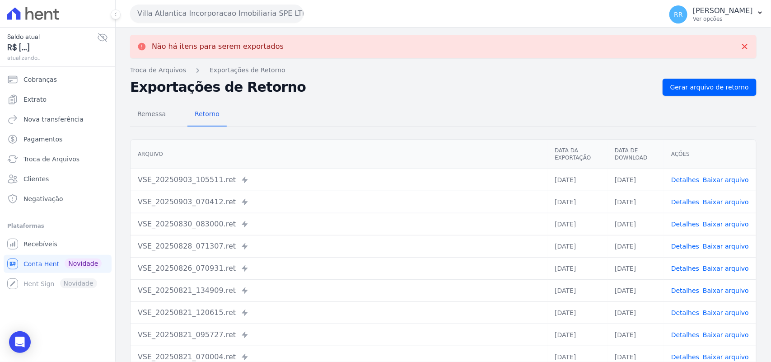
click at [192, 3] on div "Villa Atlantica Incorporacao Imobiliaria SPE LTDA Via Sul Engenharia AGUAS DE […" at bounding box center [394, 14] width 528 height 28
click at [210, 10] on button "Villa Atlantica Incorporacao Imobiliaria SPE LTDA" at bounding box center [216, 14] width 173 height 18
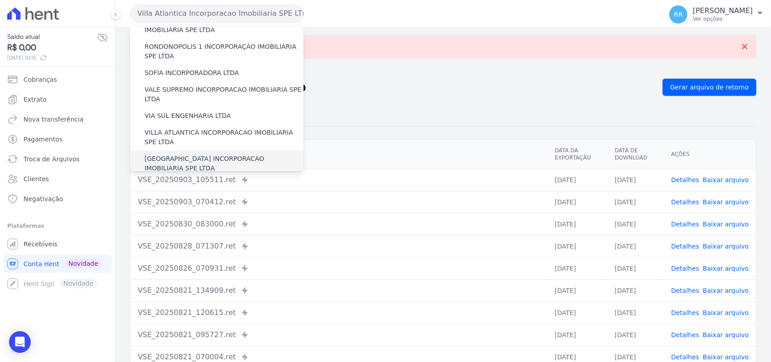
click at [214, 154] on label "[GEOGRAPHIC_DATA] INCORPORACAO IMOBILIARIA SPE LTDA" at bounding box center [223, 163] width 159 height 19
click at [0, 0] on input "[GEOGRAPHIC_DATA] INCORPORACAO IMOBILIARIA SPE LTDA" at bounding box center [0, 0] width 0 height 0
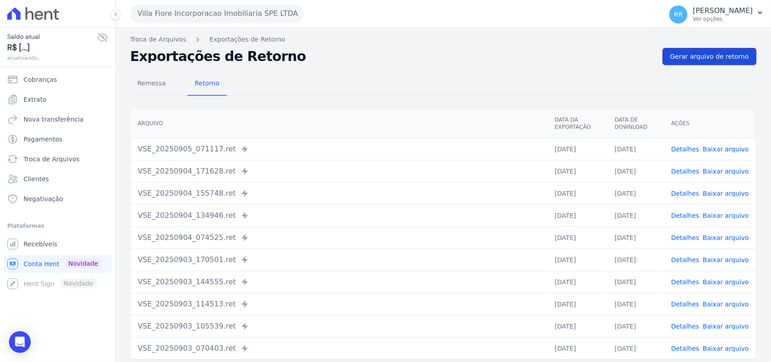
click at [702, 55] on span "Gerar arquivo de retorno" at bounding box center [709, 56] width 79 height 9
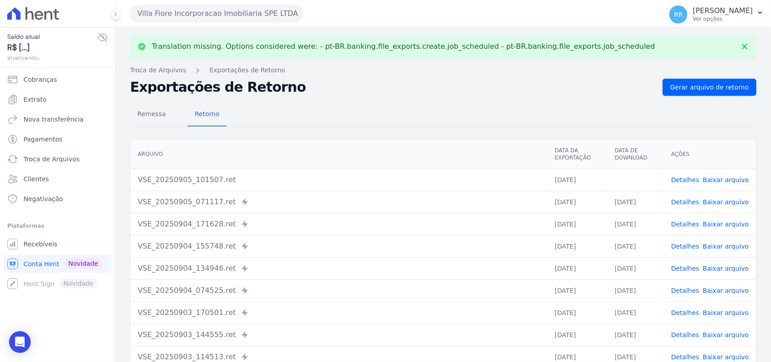
click at [714, 181] on link "Baixar arquivo" at bounding box center [725, 179] width 46 height 7
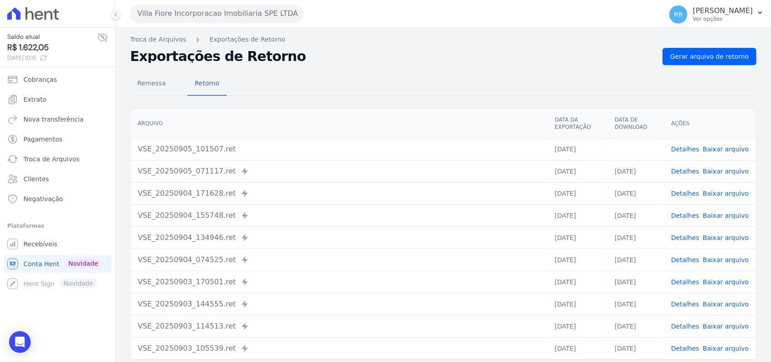
click at [427, 82] on div "Remessa Retorno" at bounding box center [443, 83] width 626 height 23
click at [199, 2] on div "Villa Fiore Incorporacao Imobiliaria SPE LTDA Via Sul Engenharia AGUAS DE [GEOG…" at bounding box center [394, 14] width 528 height 28
click at [188, 19] on button "Villa Fiore Incorporacao Imobiliaria SPE LTDA" at bounding box center [216, 14] width 173 height 18
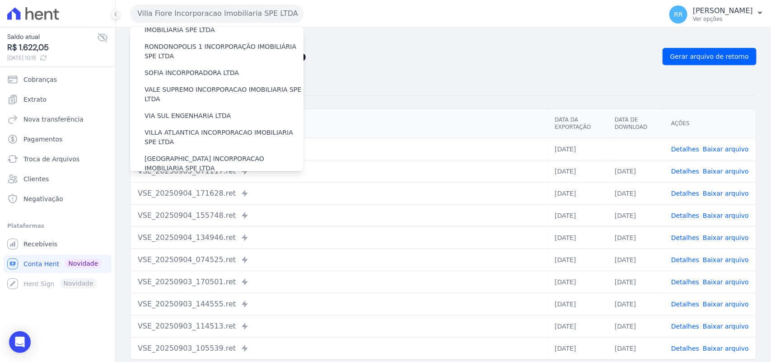
click at [202, 180] on label "VILLA TROPICAL INCORPORAÇÃO IMOBILIÁRIA SPE LTDA" at bounding box center [223, 189] width 159 height 19
click at [0, 0] on input "VILLA TROPICAL INCORPORAÇÃO IMOBILIÁRIA SPE LTDA" at bounding box center [0, 0] width 0 height 0
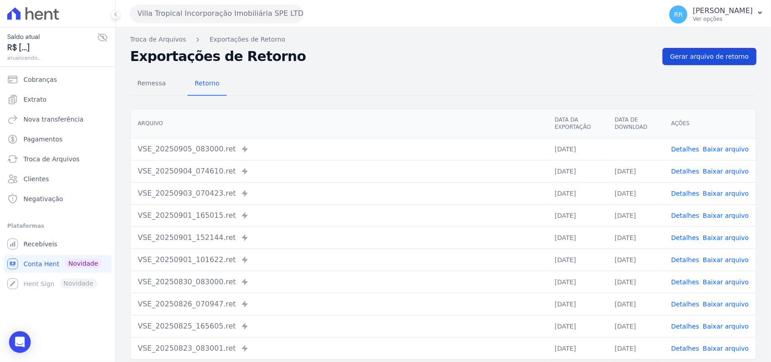
click at [725, 52] on span "Gerar arquivo de retorno" at bounding box center [709, 56] width 79 height 9
